Goal: Navigation & Orientation: Find specific page/section

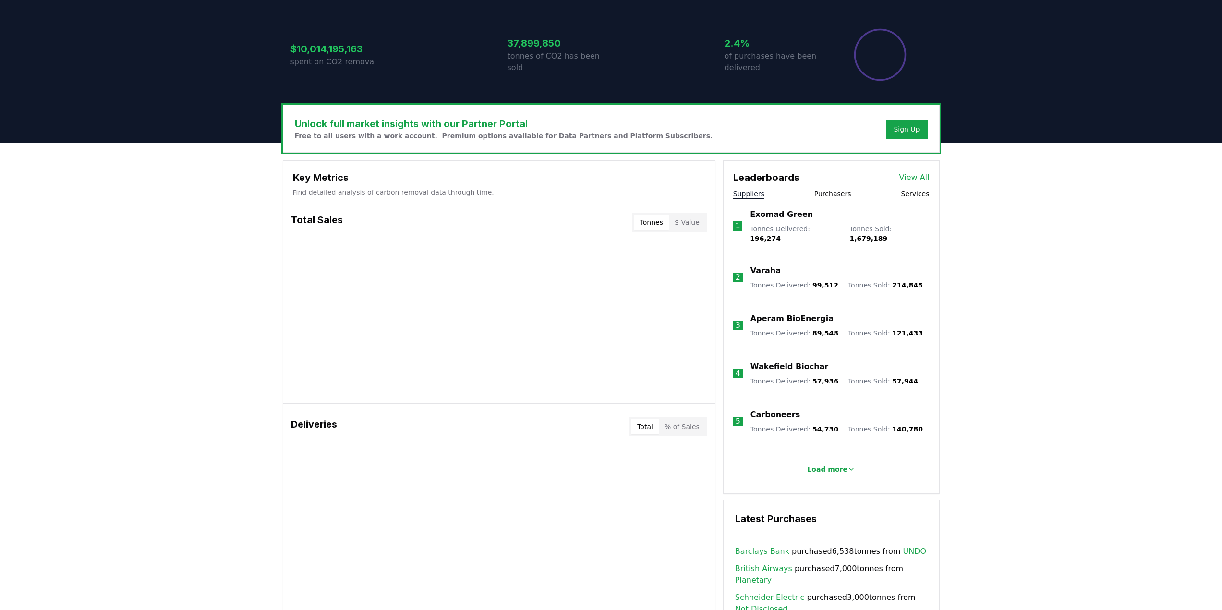
scroll to position [288, 0]
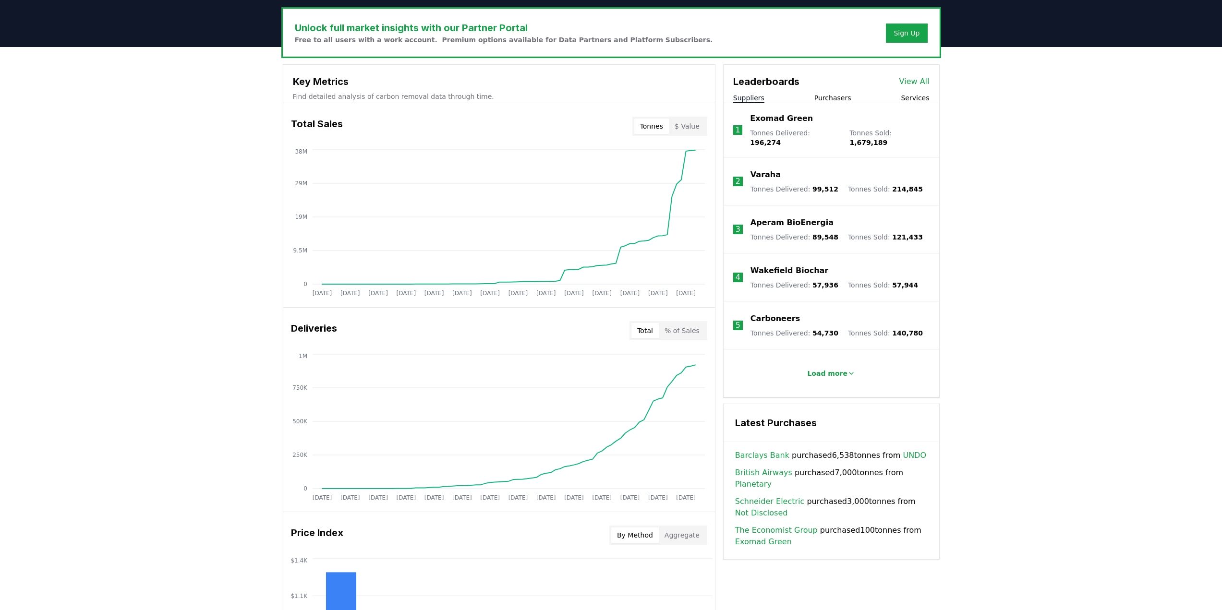
click at [816, 95] on button "Purchasers" at bounding box center [832, 98] width 37 height 10
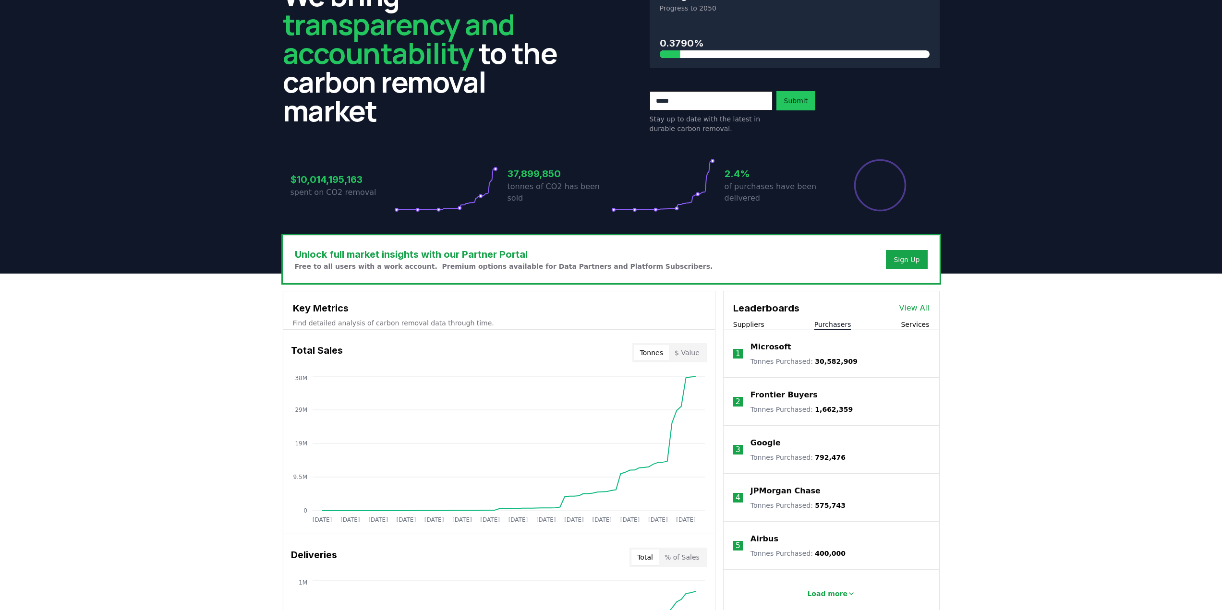
scroll to position [0, 0]
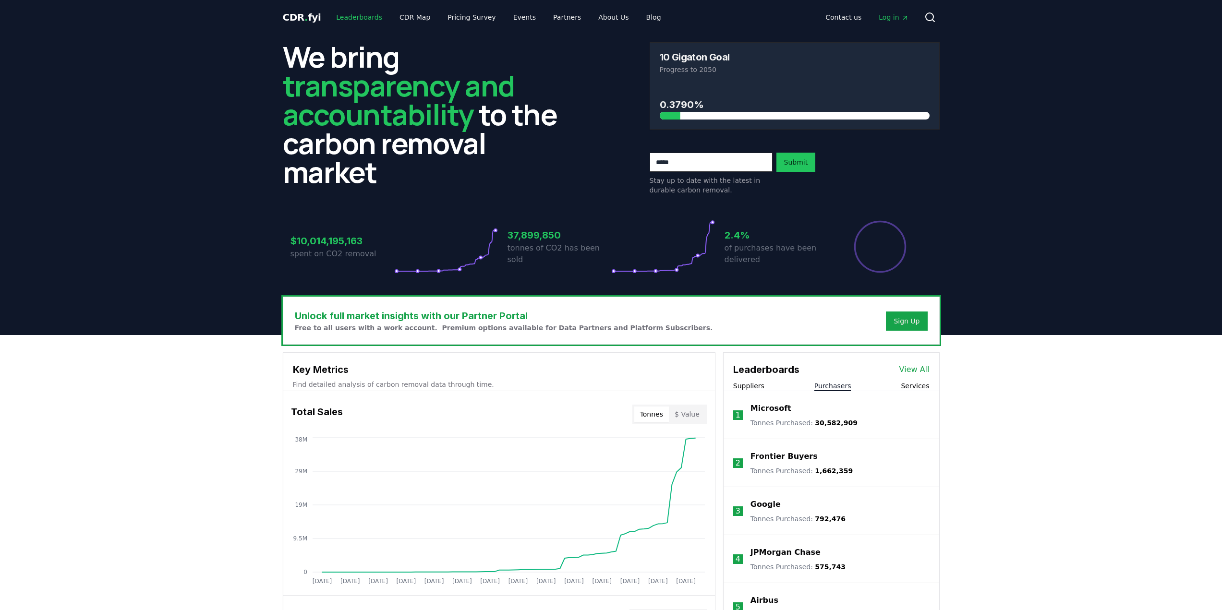
click at [366, 20] on link "Leaderboards" at bounding box center [358, 17] width 61 height 17
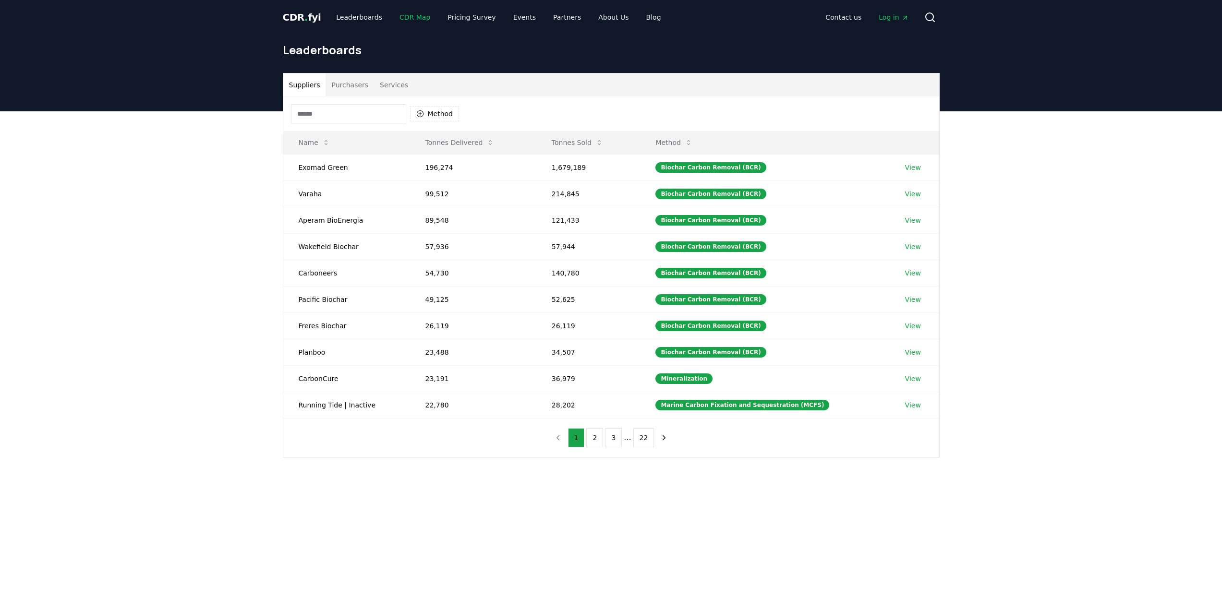
click at [409, 21] on link "CDR Map" at bounding box center [415, 17] width 46 height 17
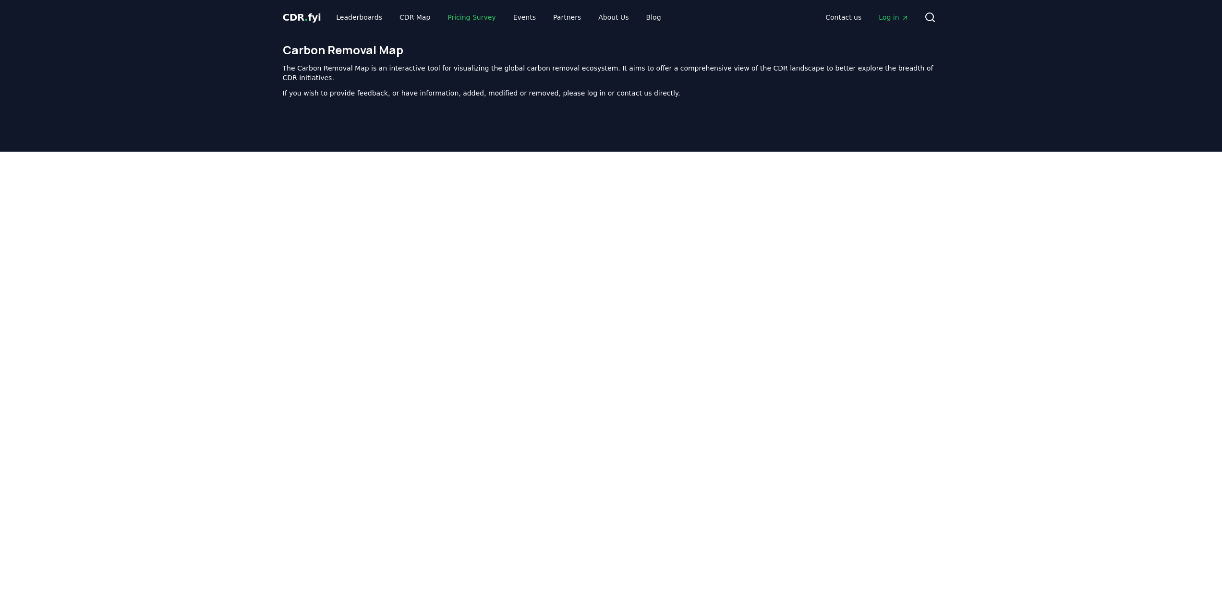
click at [471, 16] on link "Pricing Survey" at bounding box center [471, 17] width 63 height 17
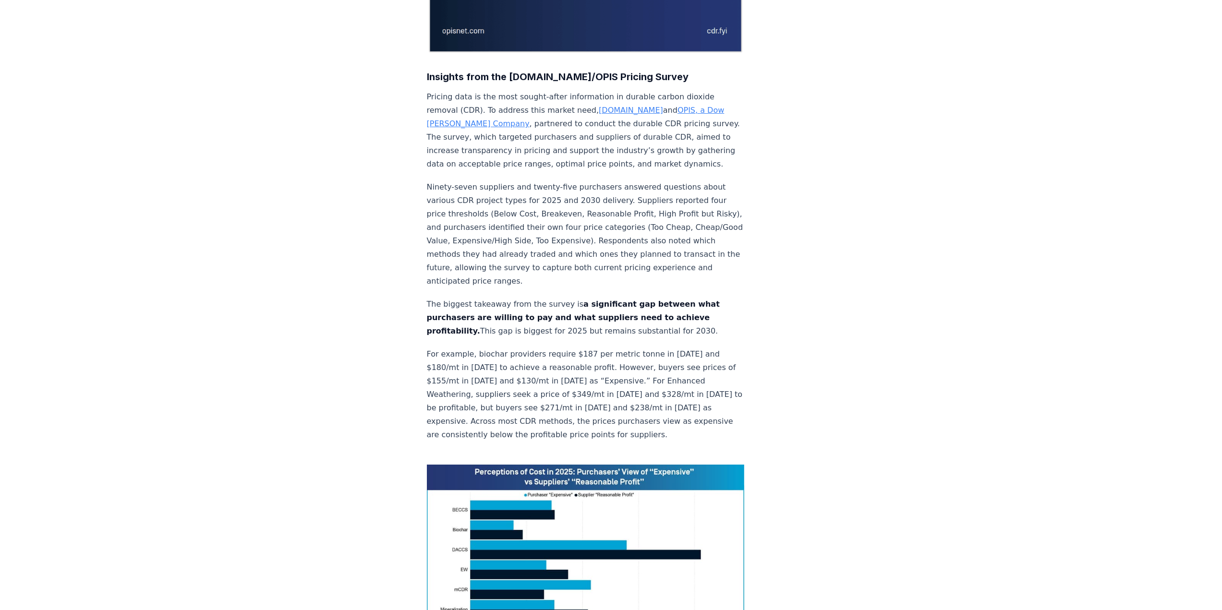
scroll to position [480, 0]
